Goal: Task Accomplishment & Management: Complete application form

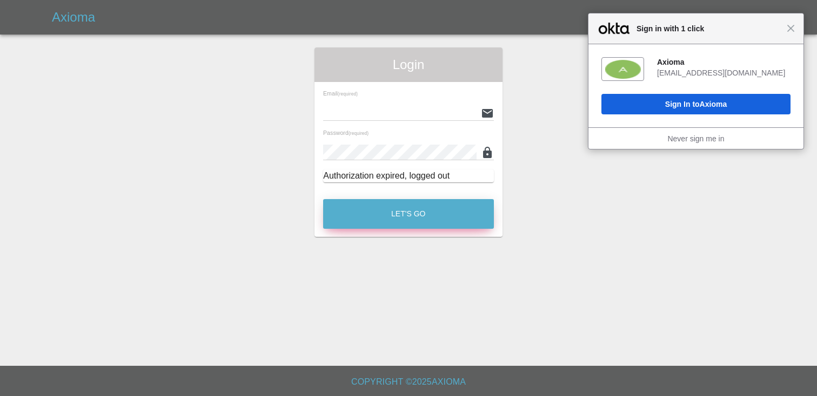
type input "[EMAIL_ADDRESS][DOMAIN_NAME]"
click at [408, 205] on button "Let's Go" at bounding box center [408, 214] width 171 height 30
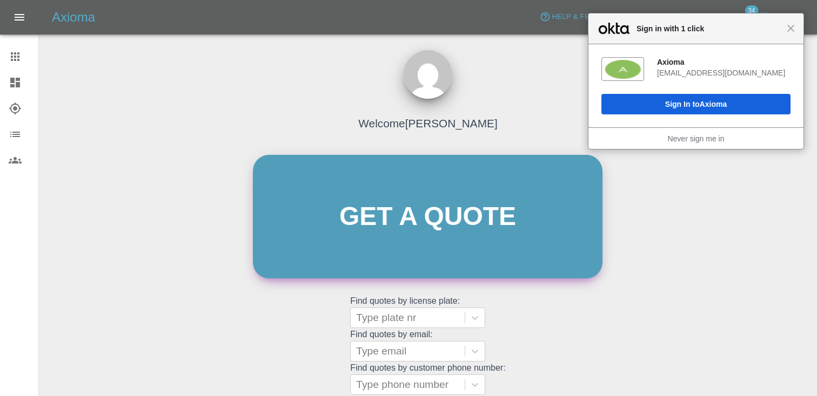
click at [407, 205] on link "Get a quote" at bounding box center [427, 217] width 349 height 124
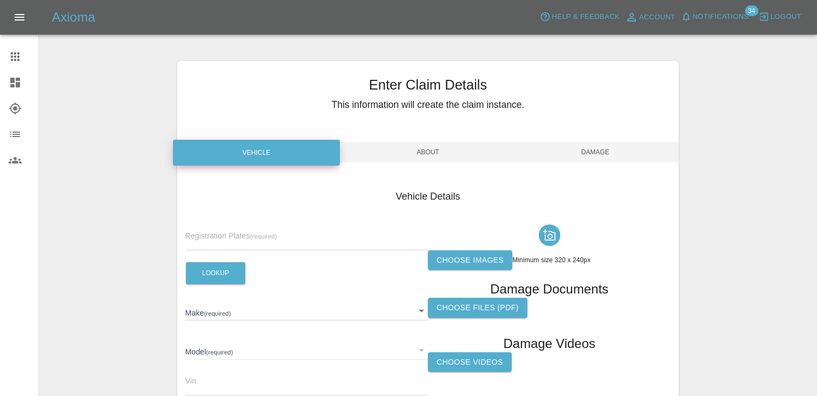
click at [233, 222] on div "Registration Plates (required)" at bounding box center [306, 235] width 242 height 30
click at [221, 234] on span "Registration Plates (required)" at bounding box center [231, 236] width 92 height 9
click at [211, 243] on input "text" at bounding box center [306, 243] width 242 height 16
paste input "DE14VAJ"
type input "DE14VAJ"
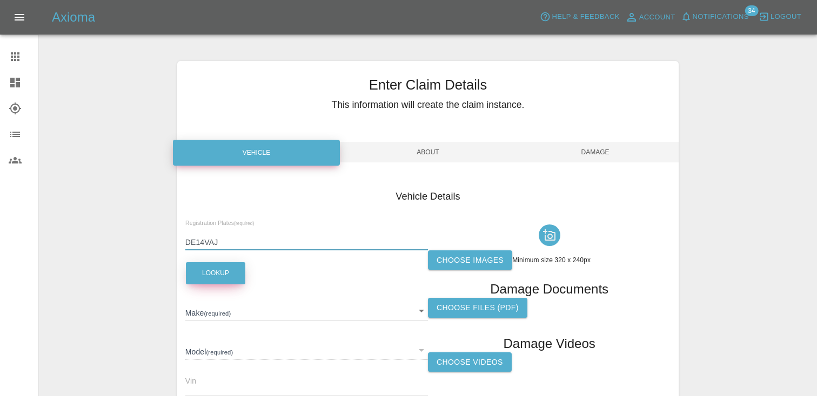
click at [218, 276] on button "Lookup" at bounding box center [215, 273] width 59 height 22
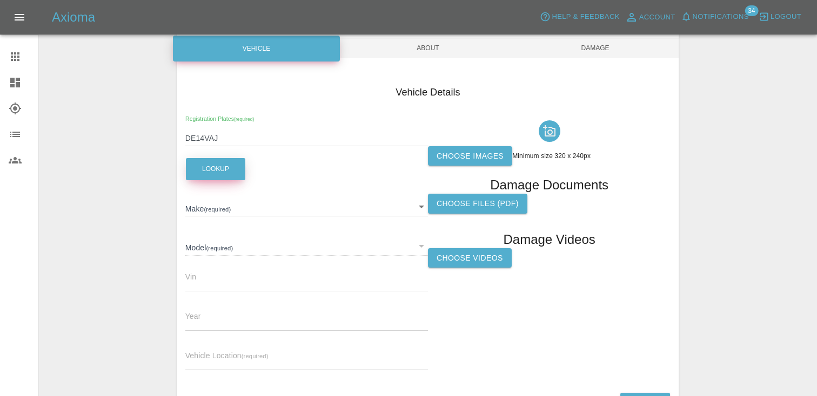
click at [215, 163] on button "Lookup" at bounding box center [215, 169] width 59 height 22
type input "VAUXHALL"
type input "ZAFIRA"
type input "[US_VEHICLE_IDENTIFICATION_NUMBER]"
type input "2014"
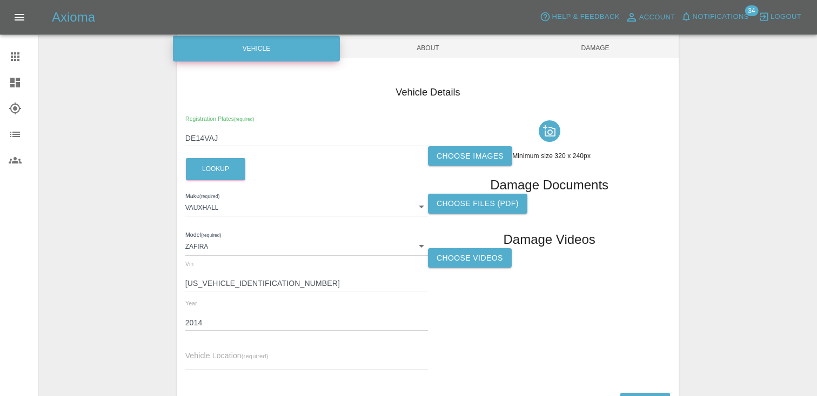
click at [209, 365] on input "text" at bounding box center [306, 363] width 242 height 16
paste input "NW9 0BD"
type input "NW9 0BD"
click at [470, 147] on label "Choose images" at bounding box center [470, 156] width 84 height 20
click at [0, 0] on input "Choose images" at bounding box center [0, 0] width 0 height 0
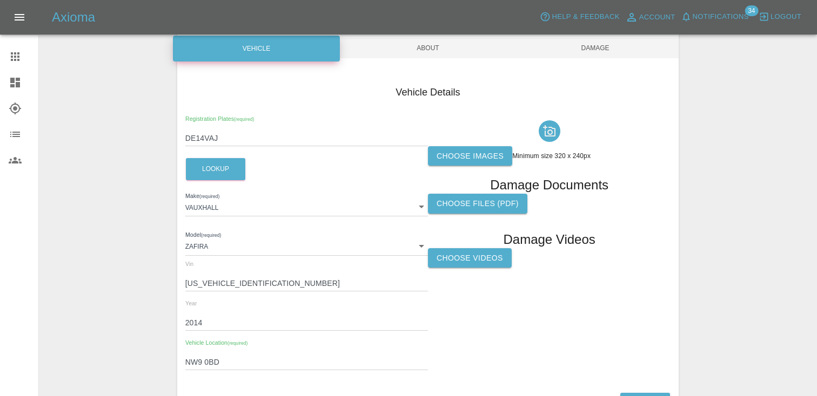
scroll to position [183, 0]
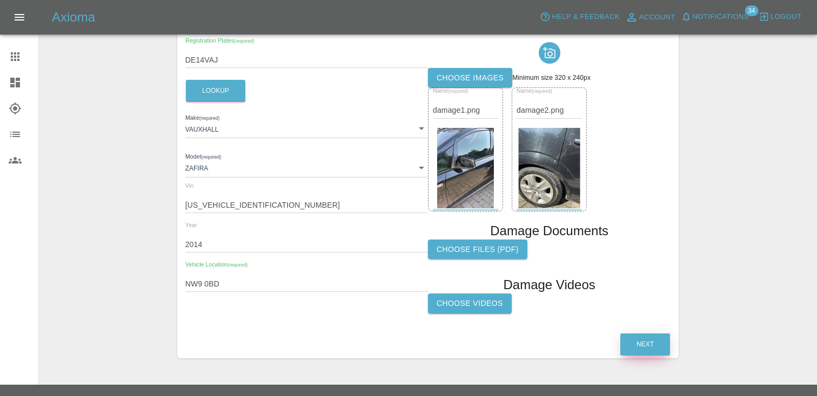
click at [657, 336] on button "Next" at bounding box center [645, 345] width 50 height 22
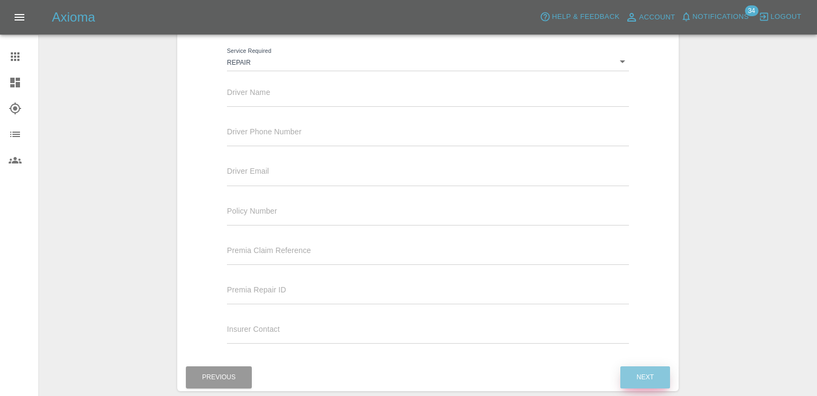
click at [639, 369] on button "Next" at bounding box center [645, 378] width 50 height 22
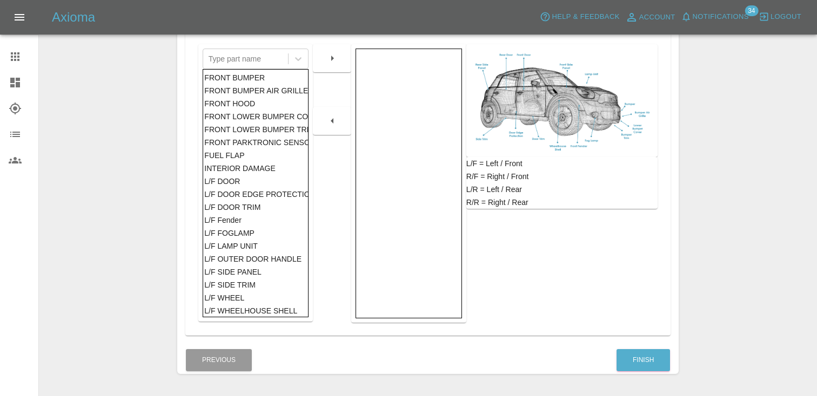
scroll to position [249, 0]
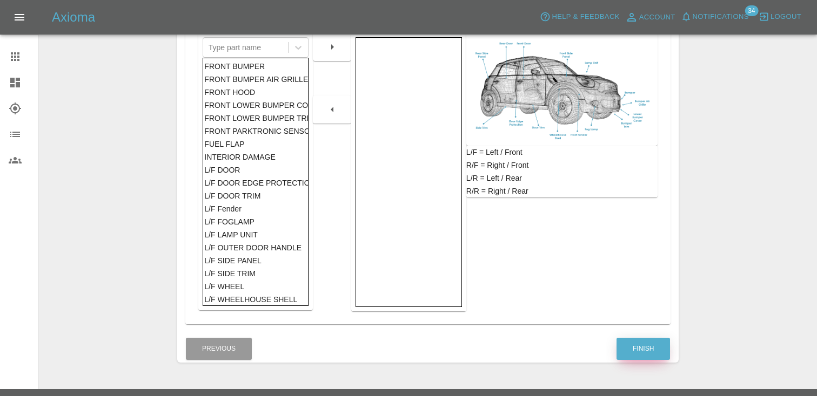
click at [651, 350] on button "Finish" at bounding box center [642, 349] width 53 height 22
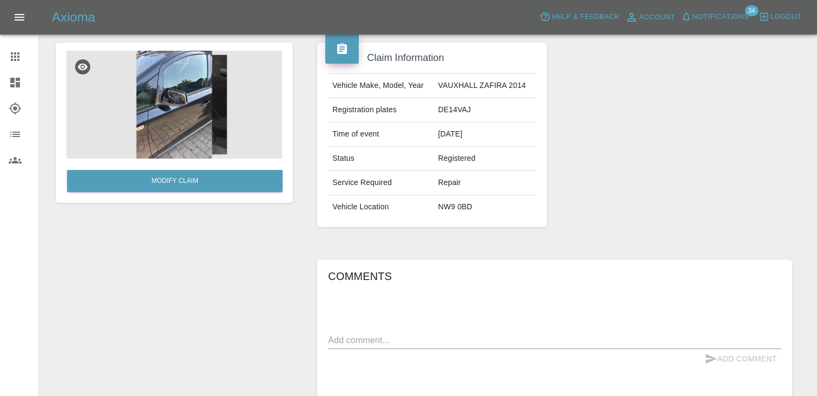
scroll to position [100, 0]
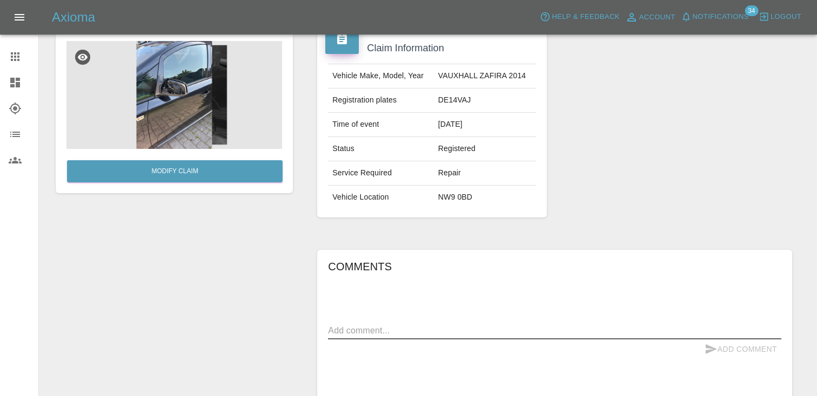
click at [361, 331] on textarea at bounding box center [554, 331] width 453 height 12
paste textarea "- Nearside wing mirror - Offside rear quarter + rear door"
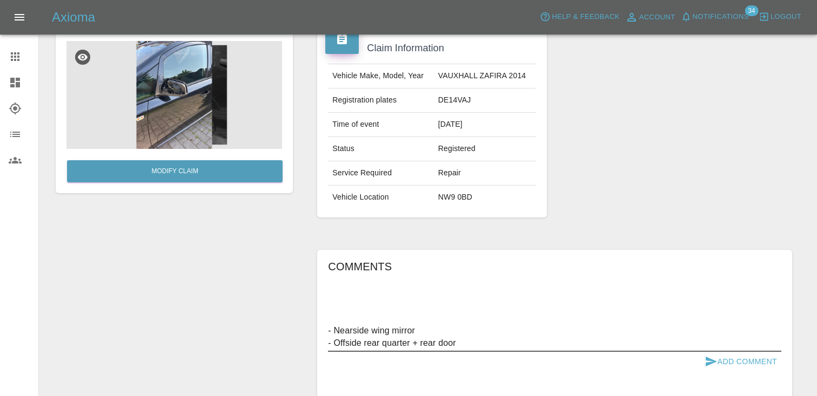
scroll to position [214, 0]
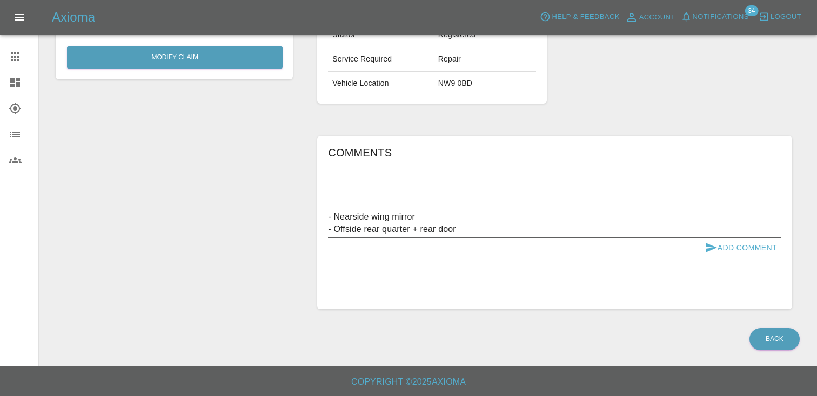
type textarea "- Nearside wing mirror - Offside rear quarter + rear door"
click at [740, 246] on button "Add Comment" at bounding box center [740, 248] width 81 height 20
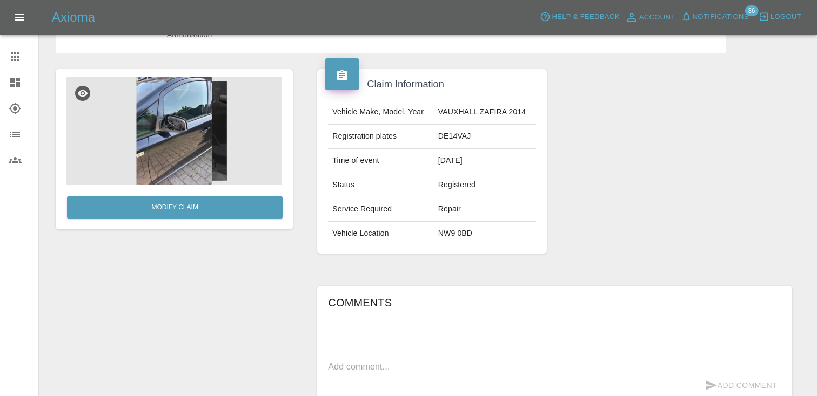
scroll to position [48, 0]
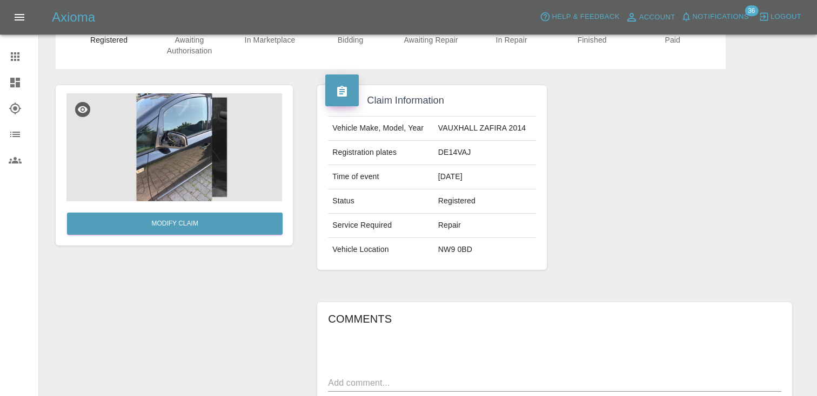
click at [15, 56] on icon at bounding box center [15, 56] width 9 height 9
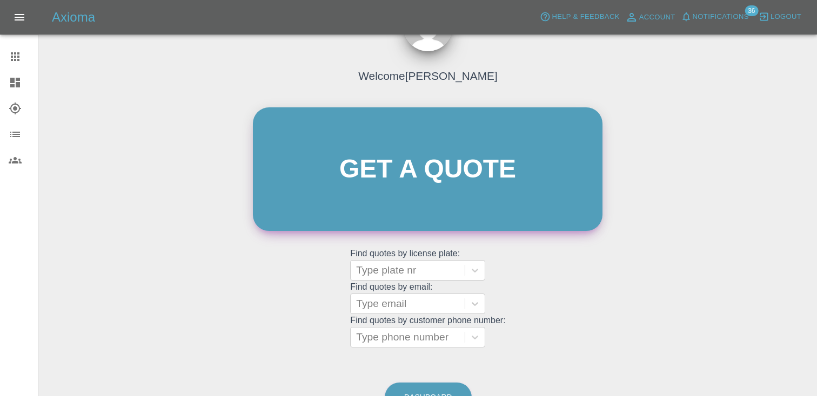
click at [467, 159] on link "Get a quote" at bounding box center [427, 169] width 349 height 124
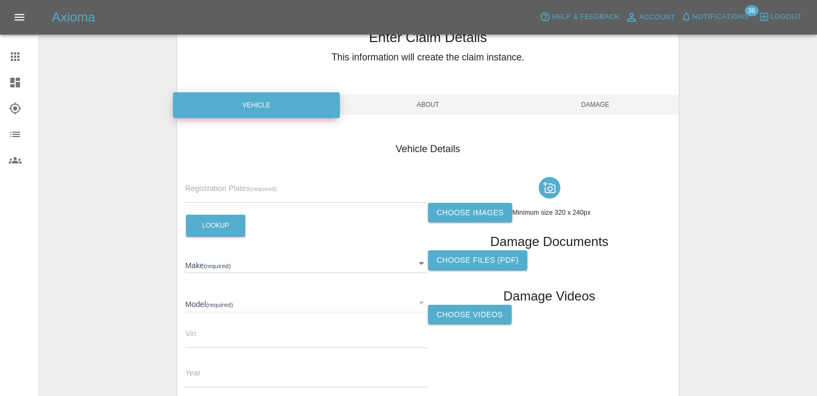
click at [216, 178] on div "Registration Plates (required)" at bounding box center [306, 188] width 242 height 30
click at [213, 185] on span "Registration Plates (required)" at bounding box center [231, 188] width 92 height 9
click at [211, 194] on input "text" at bounding box center [306, 195] width 242 height 16
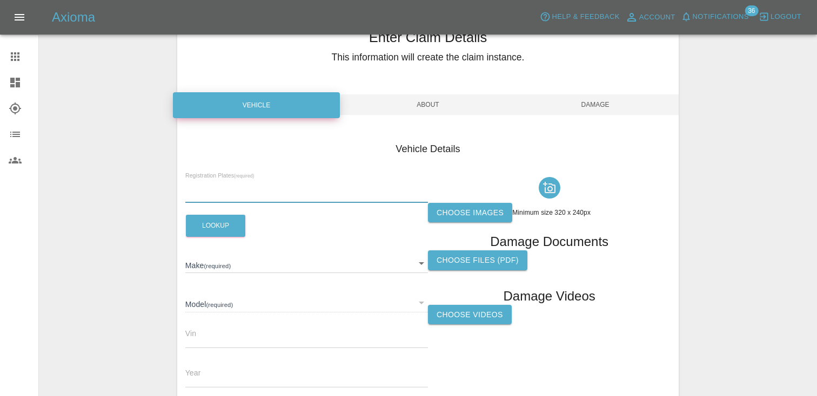
paste input "Hf19fsz"
type input "Hf19fsz"
click at [207, 226] on button "Lookup" at bounding box center [215, 226] width 59 height 22
type input "MERCEDES-BENZ"
type input "E"
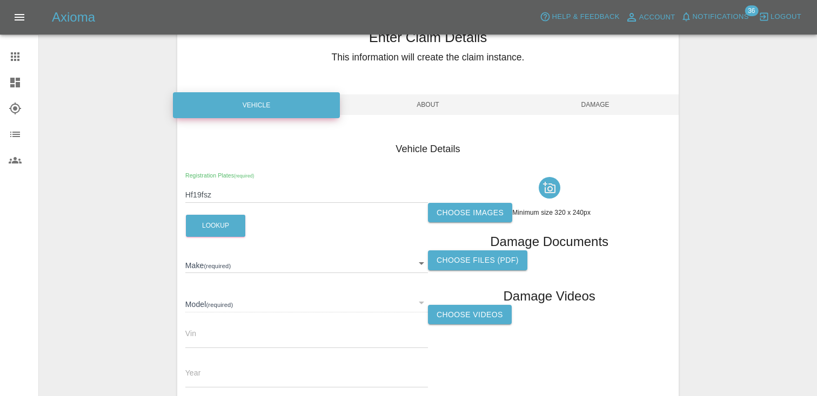
type input "[US_VEHICLE_IDENTIFICATION_NUMBER]"
type input "2019"
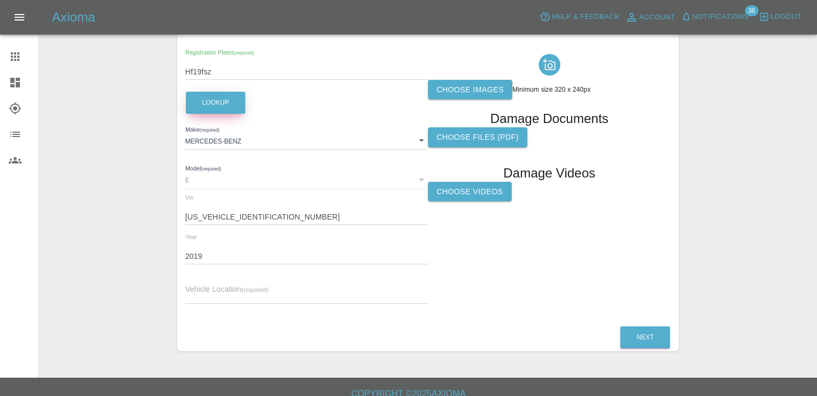
scroll to position [183, 0]
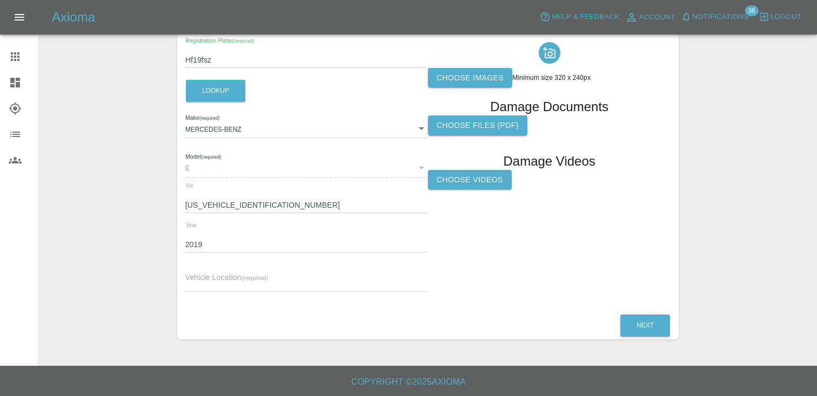
click at [207, 271] on div "Vehicle Location (required)" at bounding box center [306, 277] width 242 height 30
click at [193, 286] on input "text" at bounding box center [306, 285] width 242 height 16
paste input "EH11 4JG"
type input "EH11 4JG"
click at [466, 77] on label "Choose images" at bounding box center [470, 78] width 84 height 20
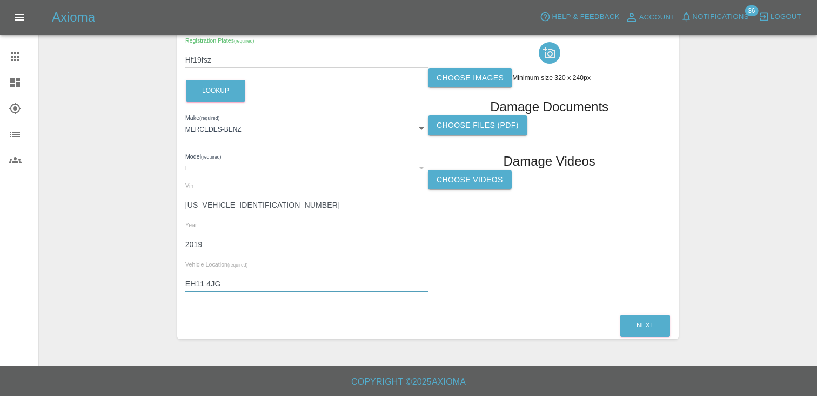
click at [0, 0] on input "Choose images" at bounding box center [0, 0] width 0 height 0
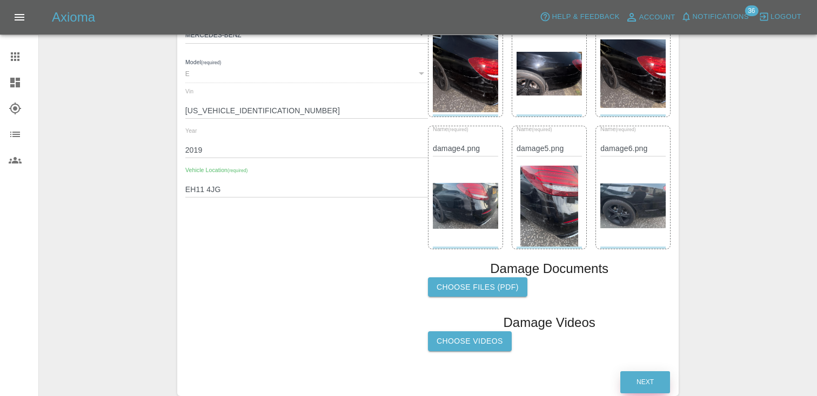
click at [638, 387] on button "Next" at bounding box center [645, 383] width 50 height 22
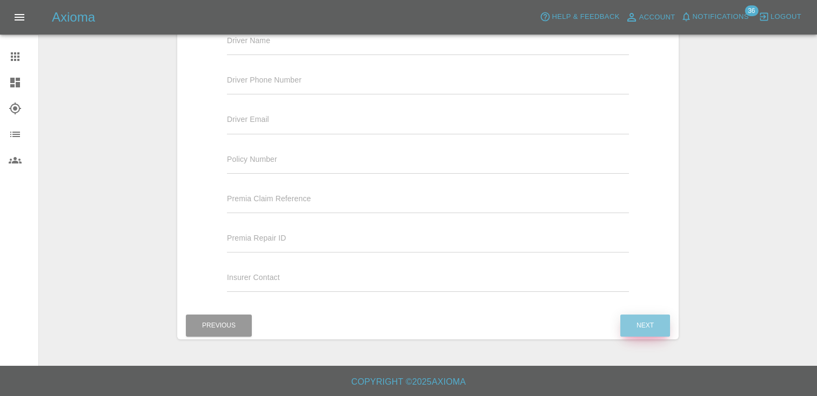
click at [650, 322] on button "Next" at bounding box center [645, 326] width 50 height 22
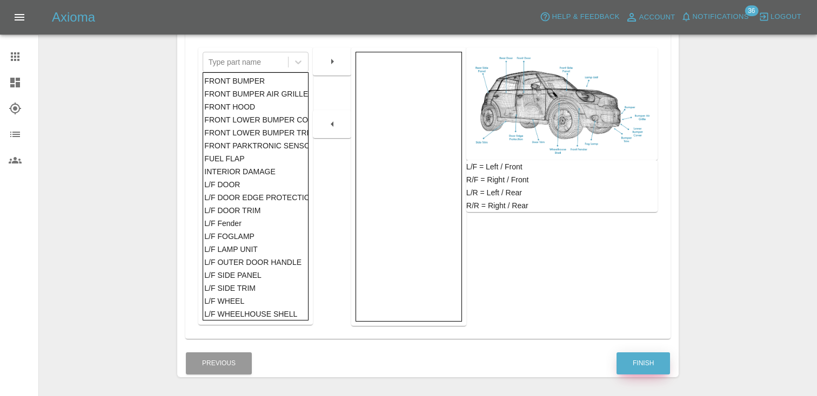
click at [643, 365] on button "Finish" at bounding box center [642, 364] width 53 height 22
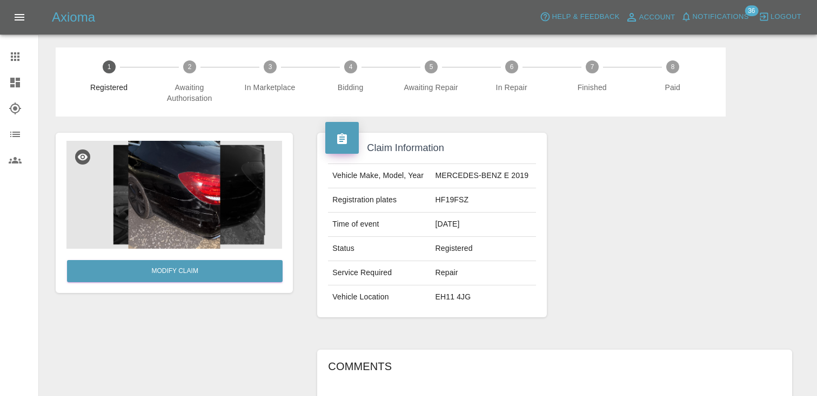
scroll to position [201, 0]
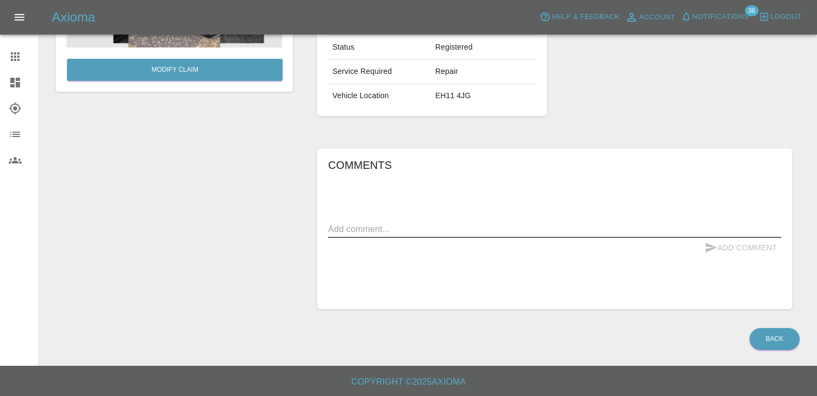
click at [354, 230] on textarea at bounding box center [554, 229] width 453 height 12
paste textarea "Headlights or Tail Lights Passenger-side Body Rear Bumper Damage Description: R…"
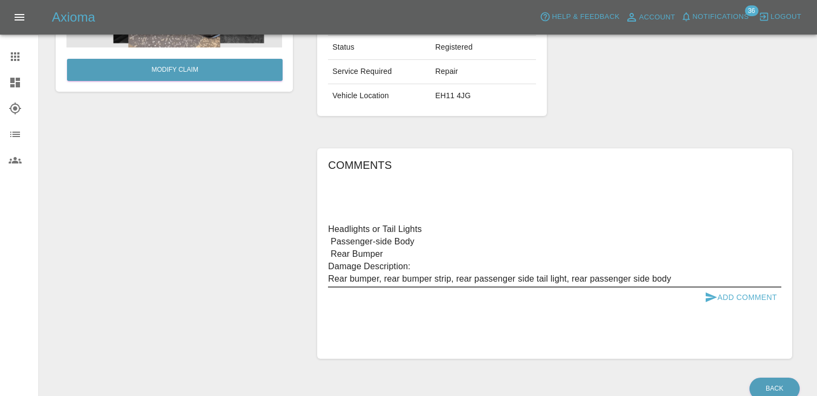
type textarea "Headlights or Tail Lights Passenger-side Body Rear Bumper Damage Description: R…"
click at [729, 297] on button "Add Comment" at bounding box center [740, 298] width 81 height 20
